Goal: Find specific page/section: Find specific page/section

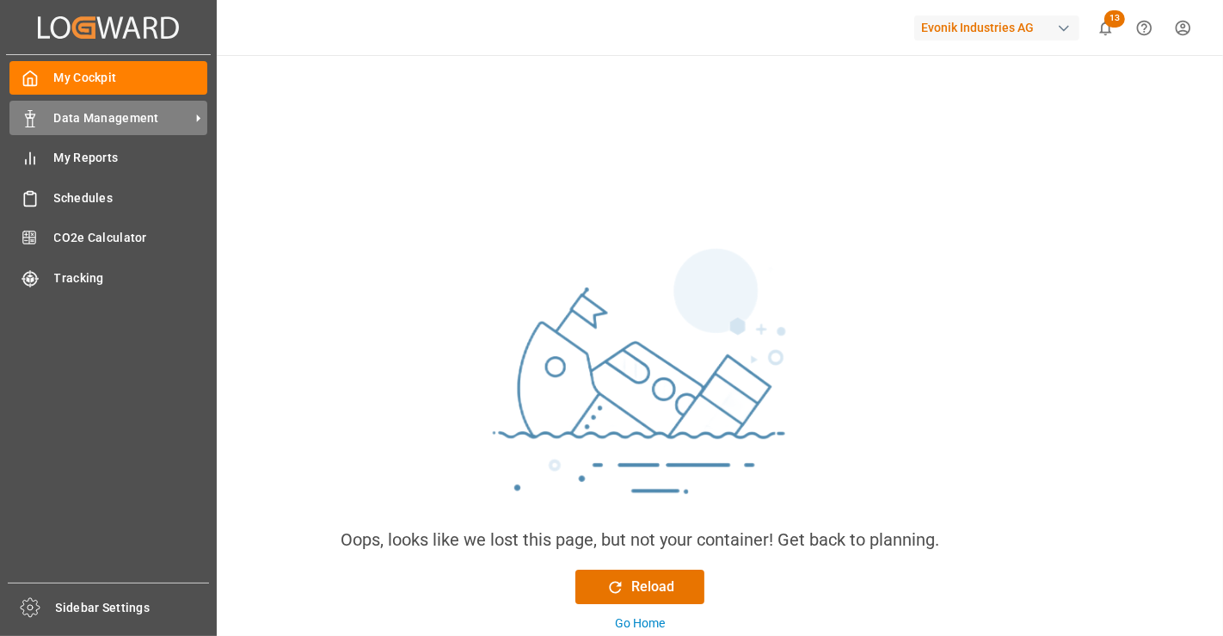
click at [61, 109] on span "Data Management" at bounding box center [122, 118] width 136 height 18
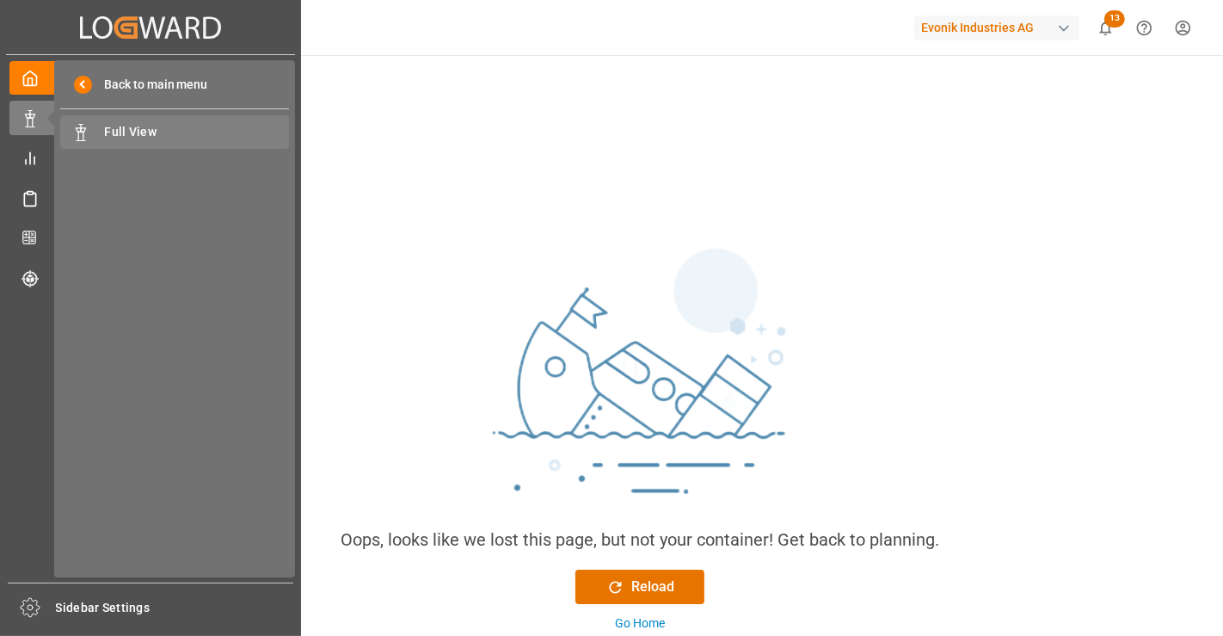
click at [159, 132] on span "Full View" at bounding box center [197, 132] width 185 height 18
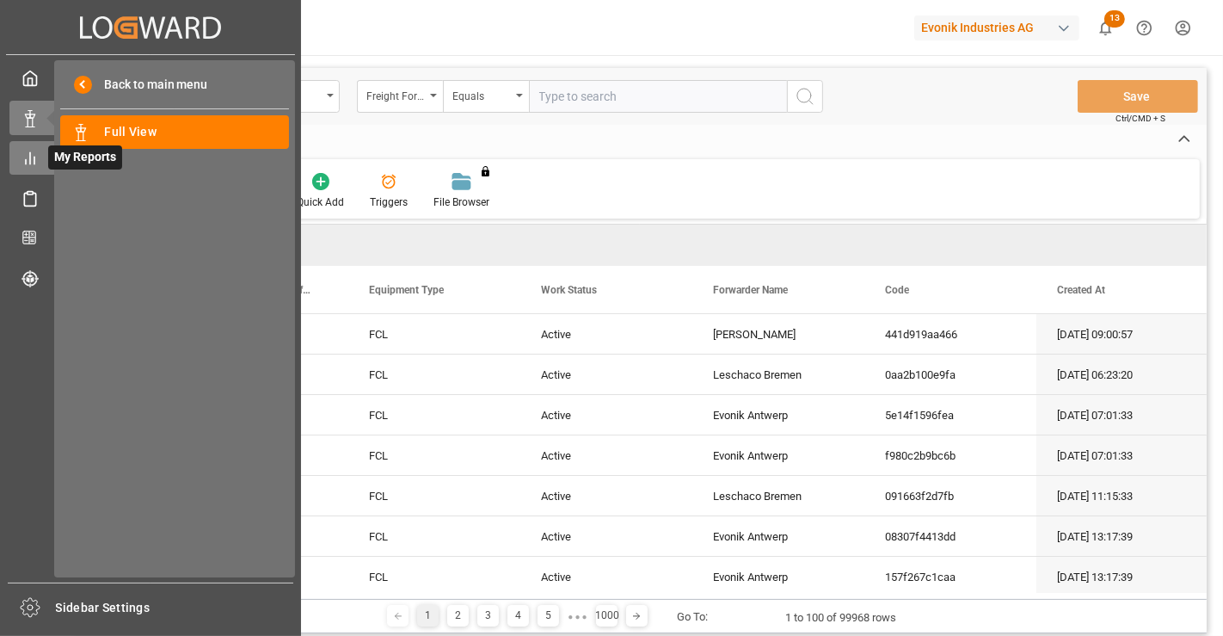
click at [33, 157] on icon at bounding box center [30, 158] width 17 height 17
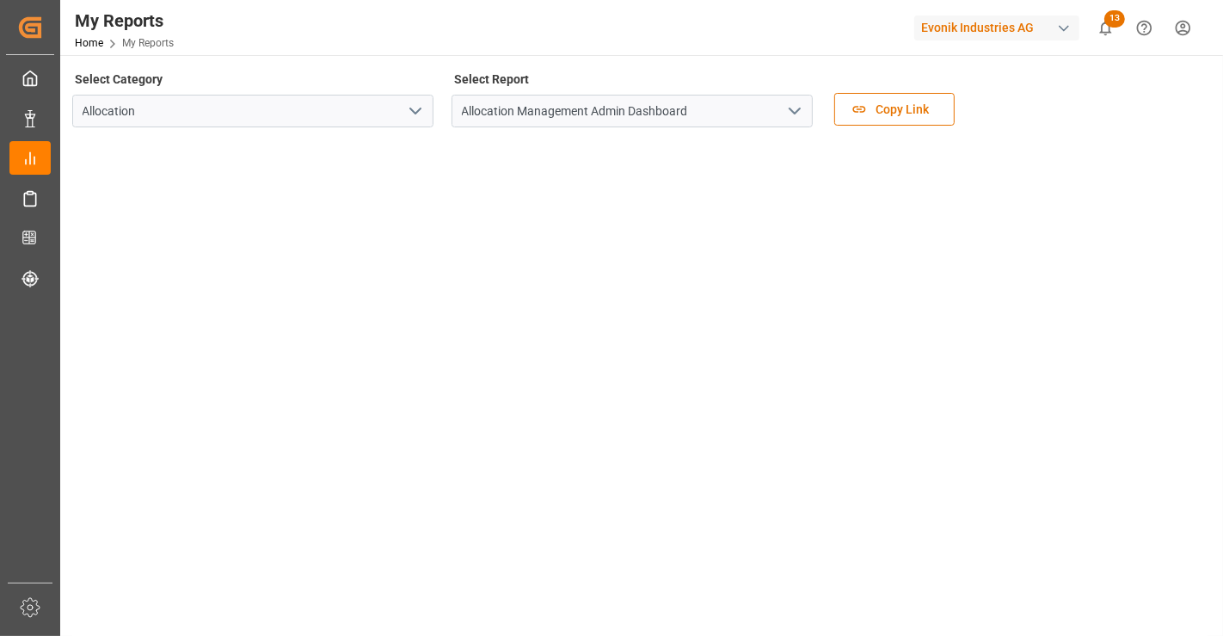
drag, startPoint x: 796, startPoint y: 107, endPoint x: 795, endPoint y: 119, distance: 12.1
click at [795, 107] on icon "open menu" at bounding box center [795, 111] width 21 height 21
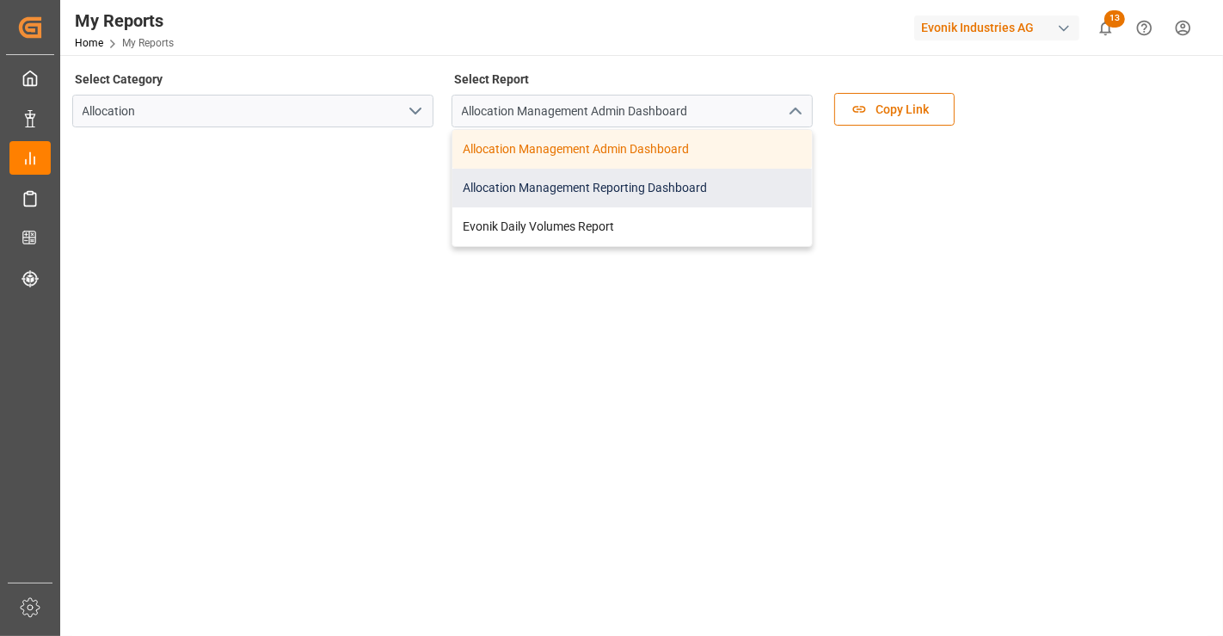
click at [748, 183] on div "Allocation Management Reporting Dashboard" at bounding box center [633, 188] width 360 height 39
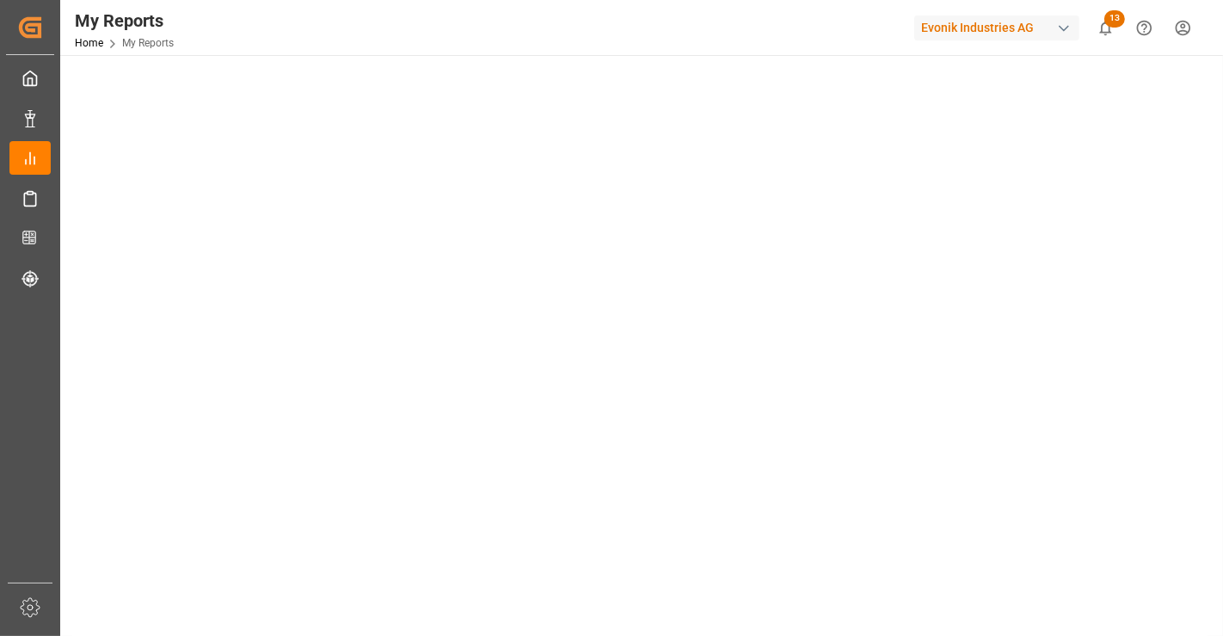
scroll to position [191, 0]
